Goal: Learn about a topic

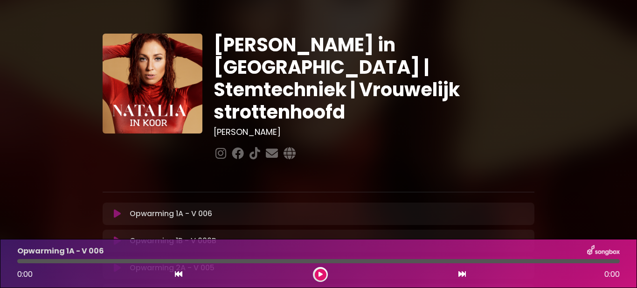
click at [114, 209] on icon at bounding box center [117, 213] width 7 height 9
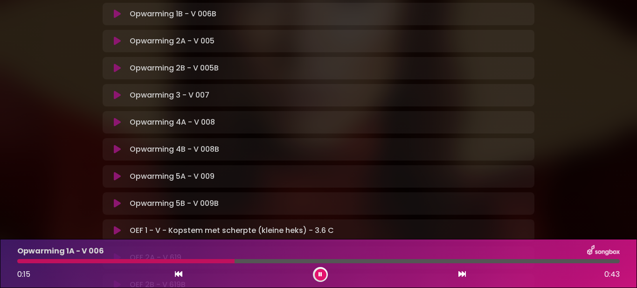
scroll to position [230, 0]
drag, startPoint x: 327, startPoint y: 270, endPoint x: 322, endPoint y: 271, distance: 5.2
click at [322, 271] on div at bounding box center [320, 274] width 15 height 15
click at [322, 271] on button at bounding box center [321, 275] width 12 height 12
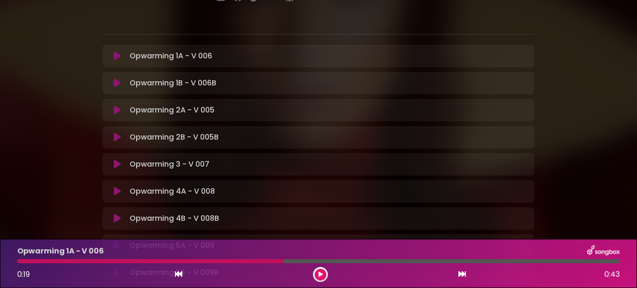
scroll to position [141, 0]
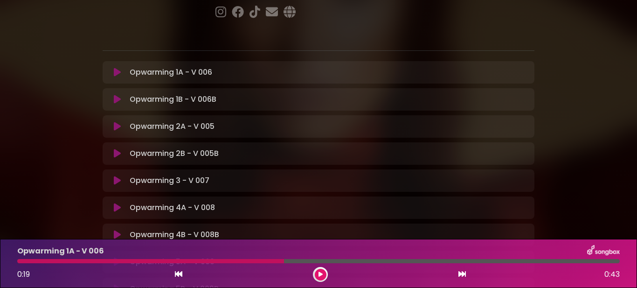
click at [205, 67] on p "Opwarming 1A - V 006 Loading Track..." at bounding box center [171, 72] width 83 height 11
click at [114, 68] on icon at bounding box center [117, 72] width 7 height 9
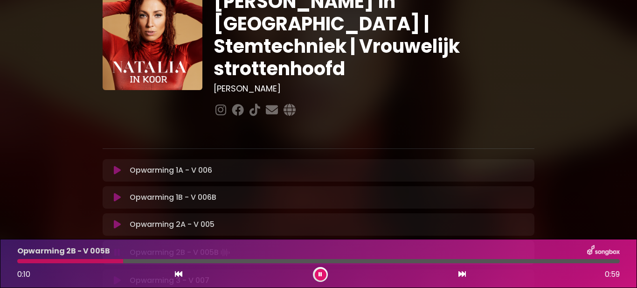
scroll to position [0, 0]
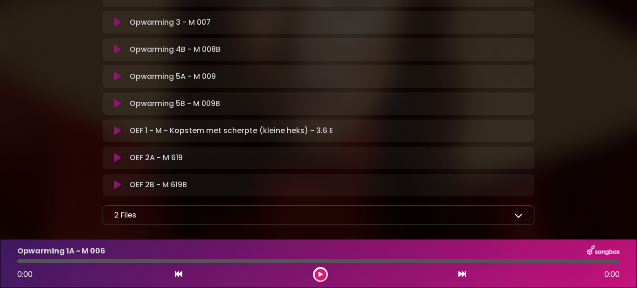
scroll to position [315, 0]
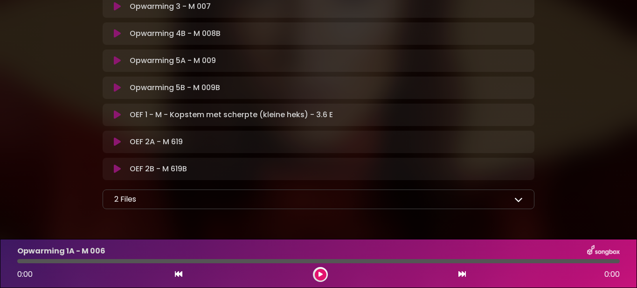
click at [515, 195] on icon at bounding box center [519, 199] width 8 height 8
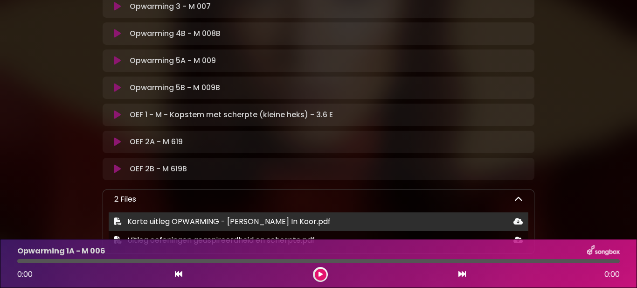
click at [223, 216] on span "Korte uitleg OPWARMING - [PERSON_NAME] In Koor.pdf" at bounding box center [228, 221] width 203 height 11
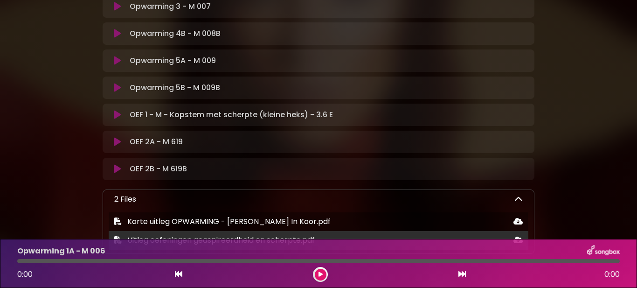
click at [207, 235] on span "Uitleg oefeningen geaspireerdheid en scherpte.pdf" at bounding box center [221, 240] width 188 height 11
click at [514, 236] on icon at bounding box center [518, 239] width 9 height 7
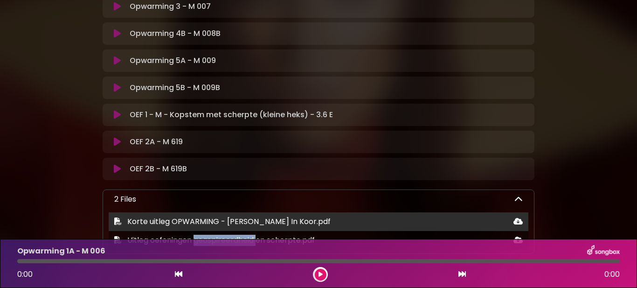
click at [514, 217] on icon at bounding box center [518, 220] width 9 height 7
